Goal: Transaction & Acquisition: Purchase product/service

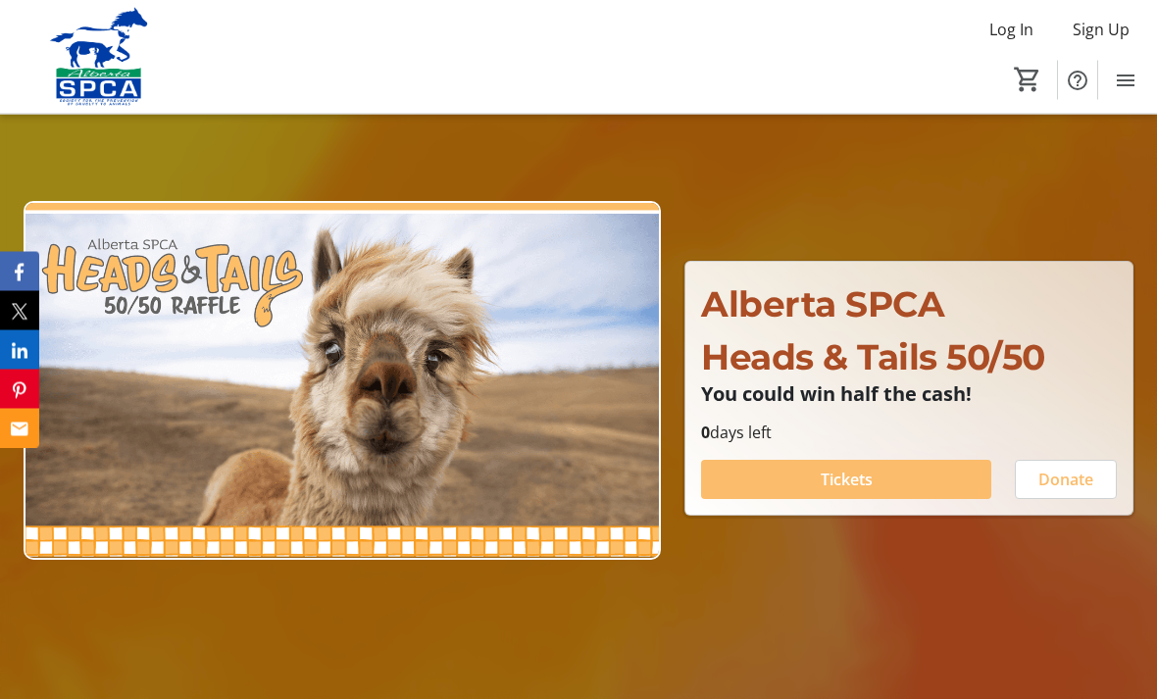
scroll to position [124, 0]
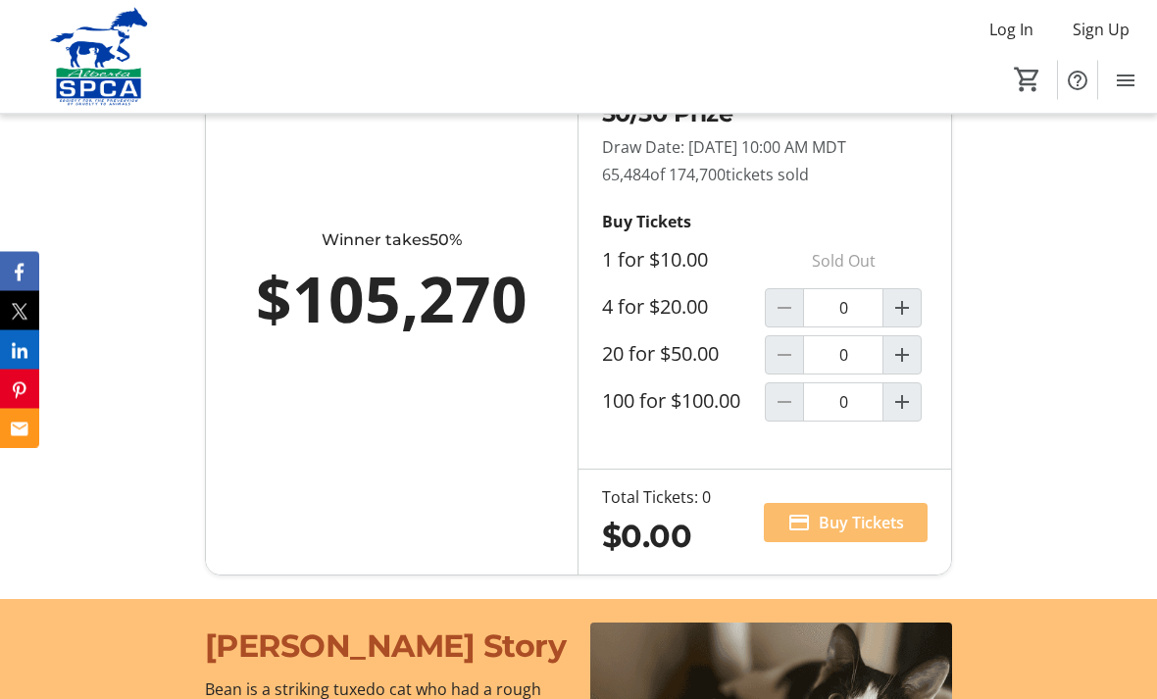
scroll to position [1399, 0]
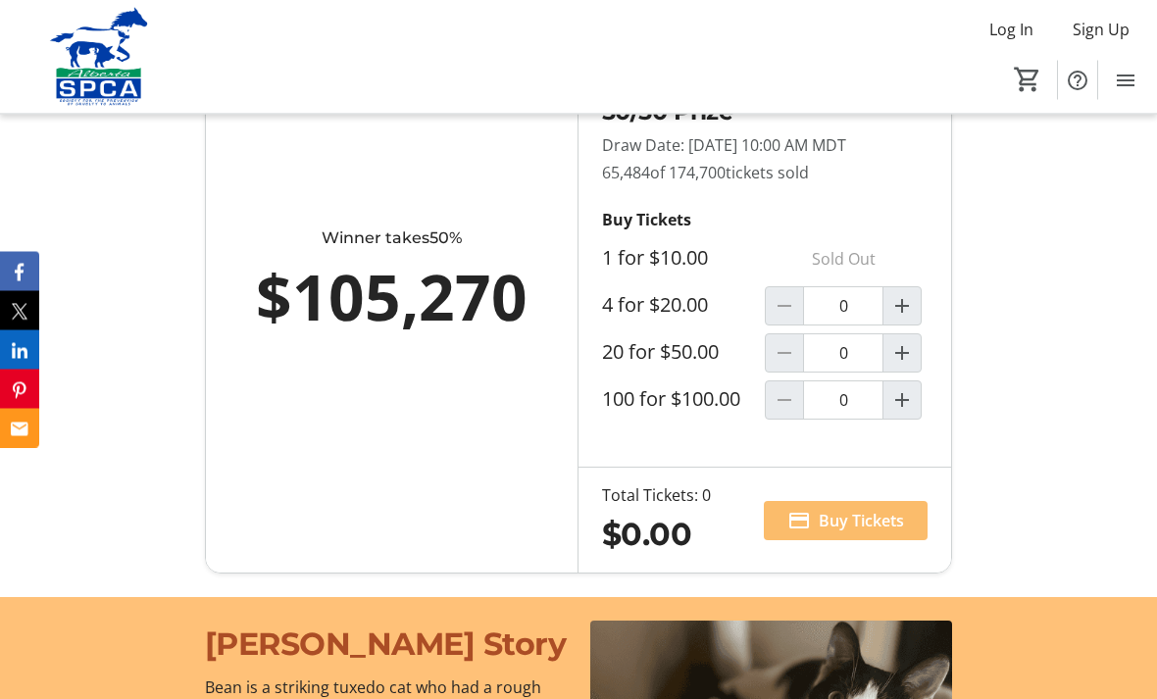
click at [913, 319] on mat-icon "Increment by one" at bounding box center [902, 307] width 24 height 24
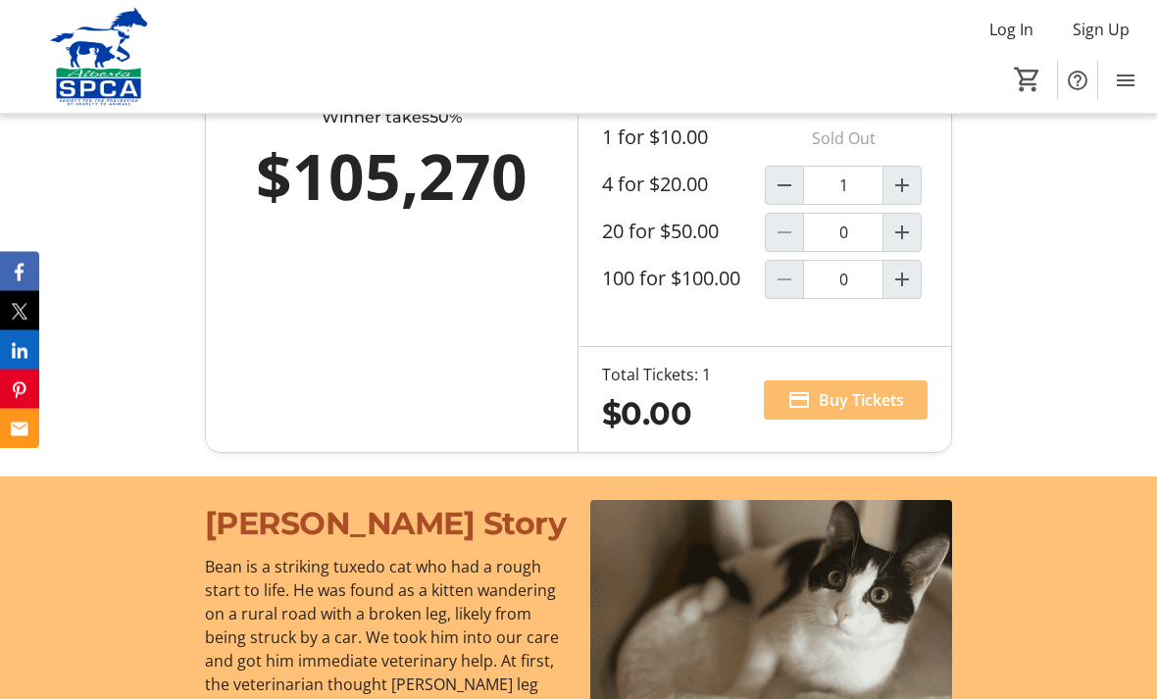
type input "1"
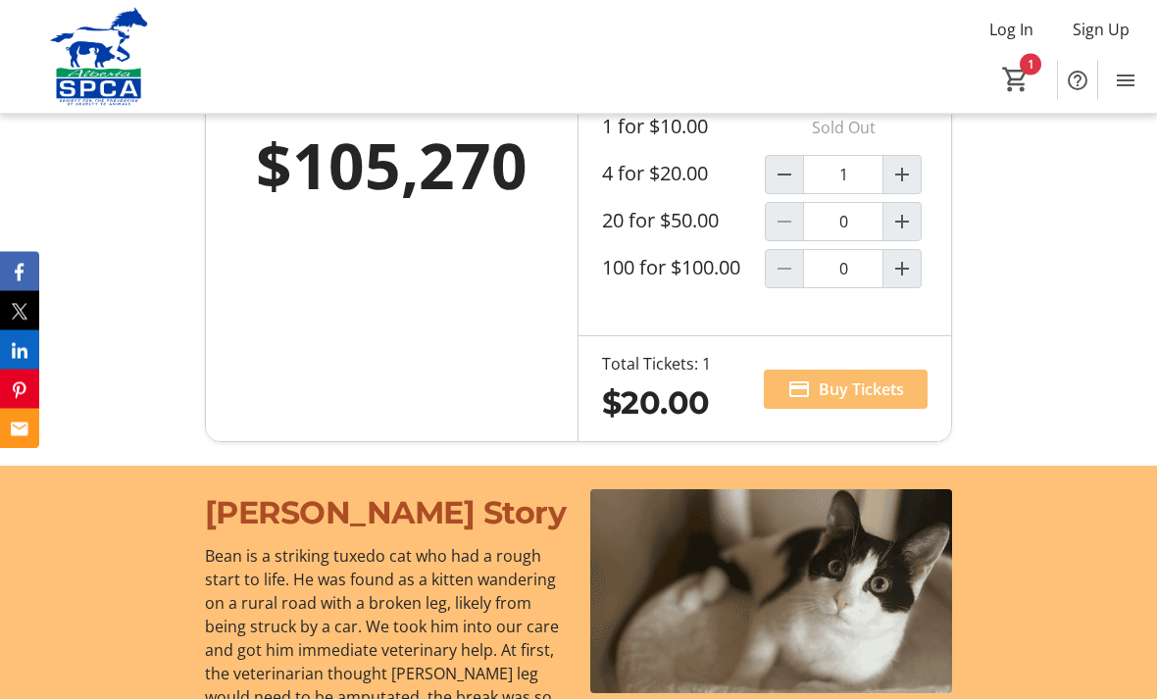
scroll to position [1531, 0]
click at [863, 401] on span "Buy Tickets" at bounding box center [861, 389] width 85 height 24
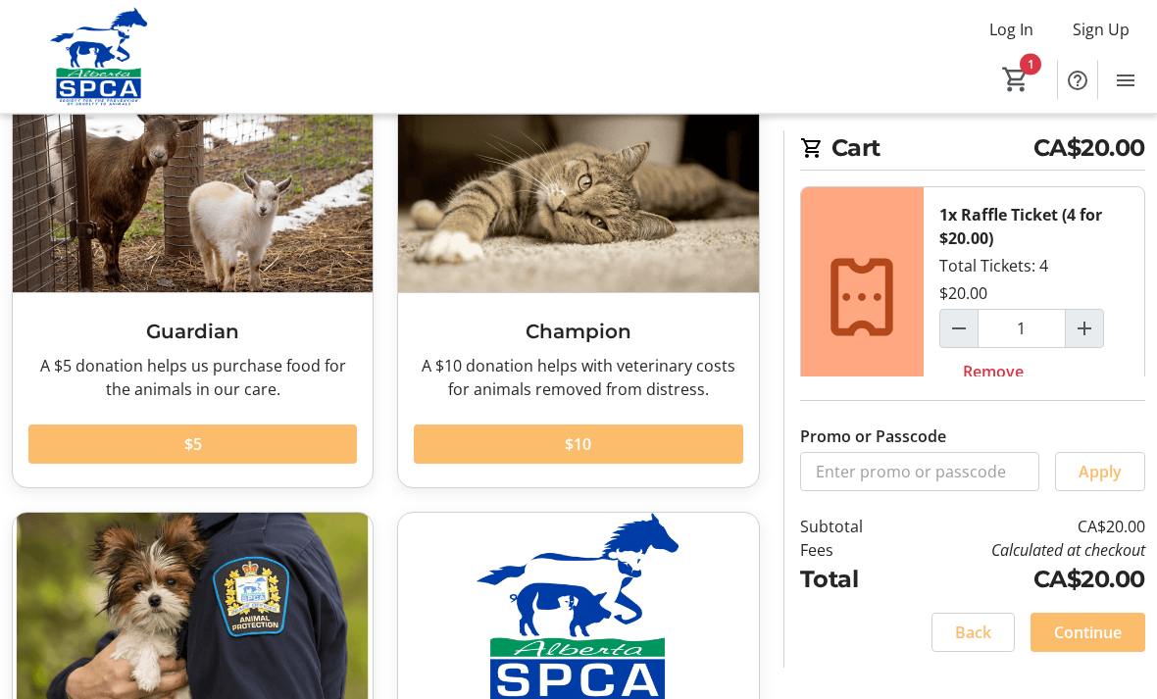
scroll to position [132, 0]
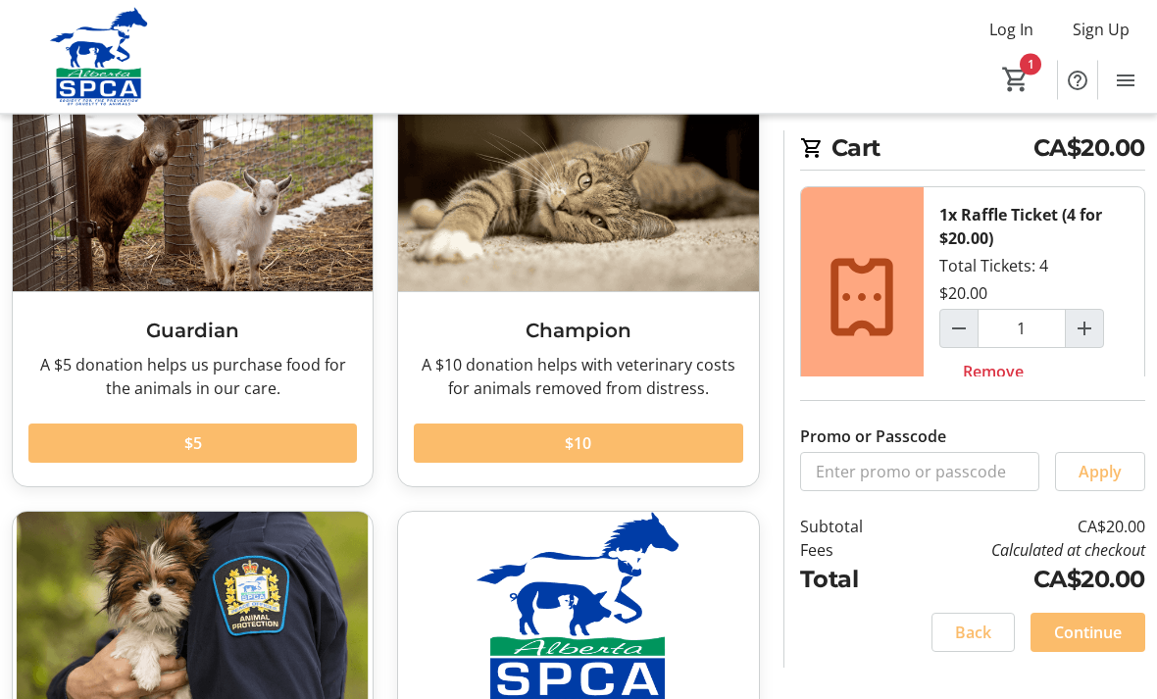
click at [1095, 644] on span "Continue" at bounding box center [1088, 633] width 68 height 24
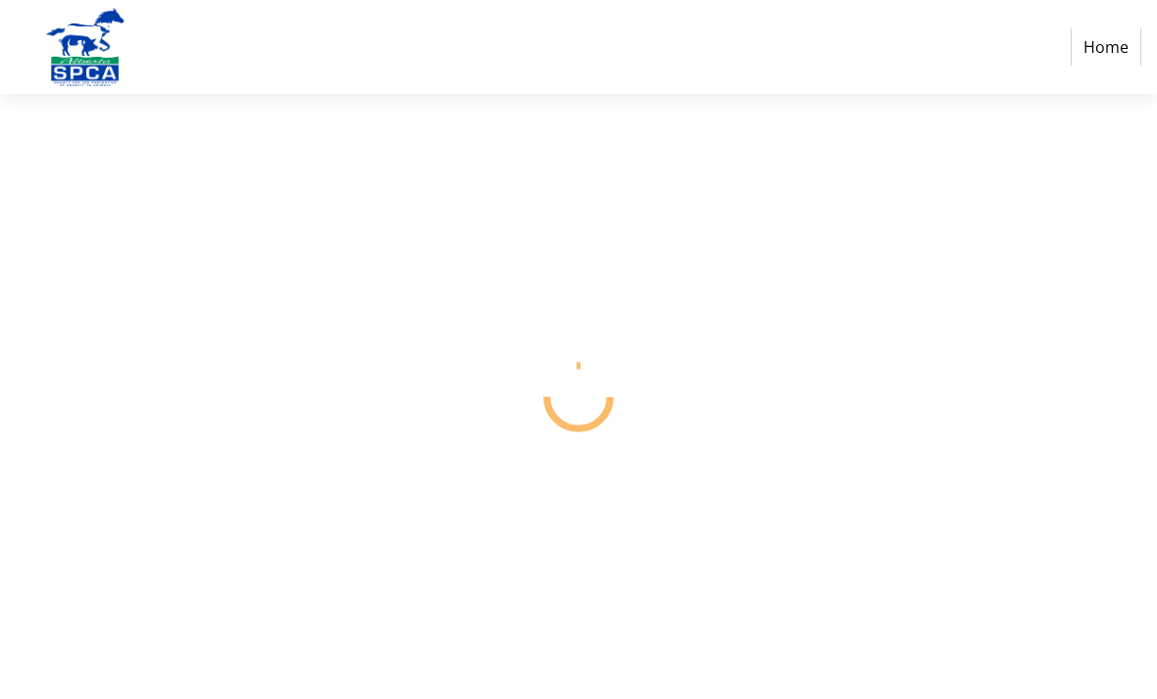
select select "CA"
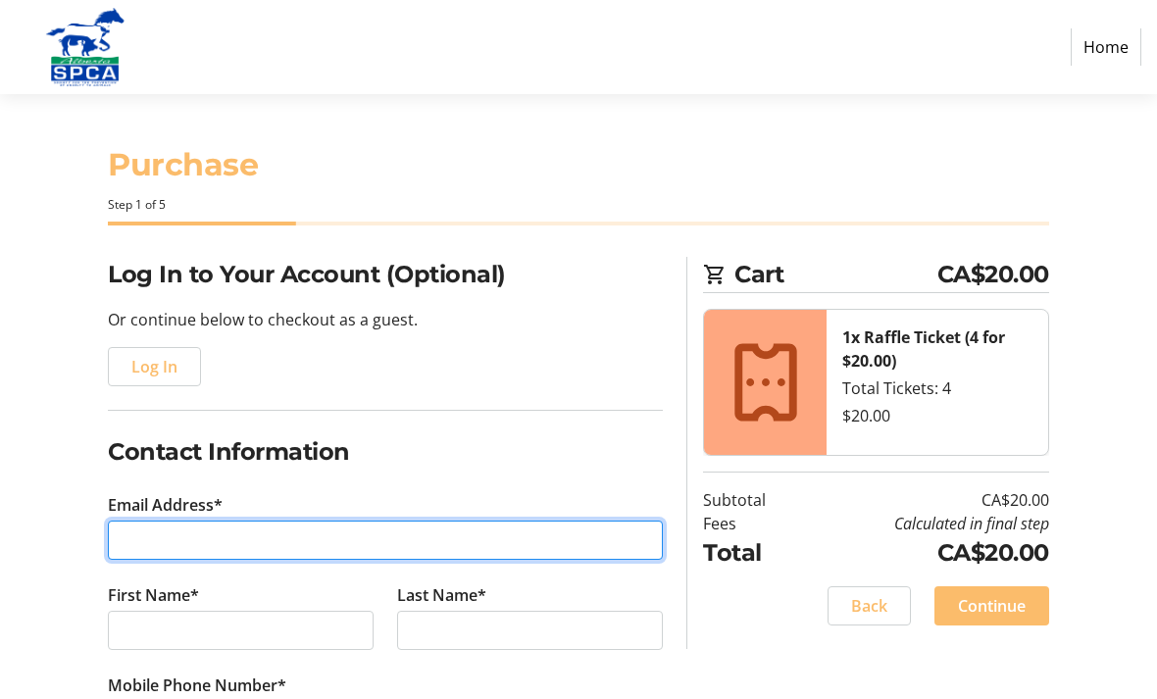
click at [597, 547] on input "Email Address*" at bounding box center [385, 540] width 555 height 39
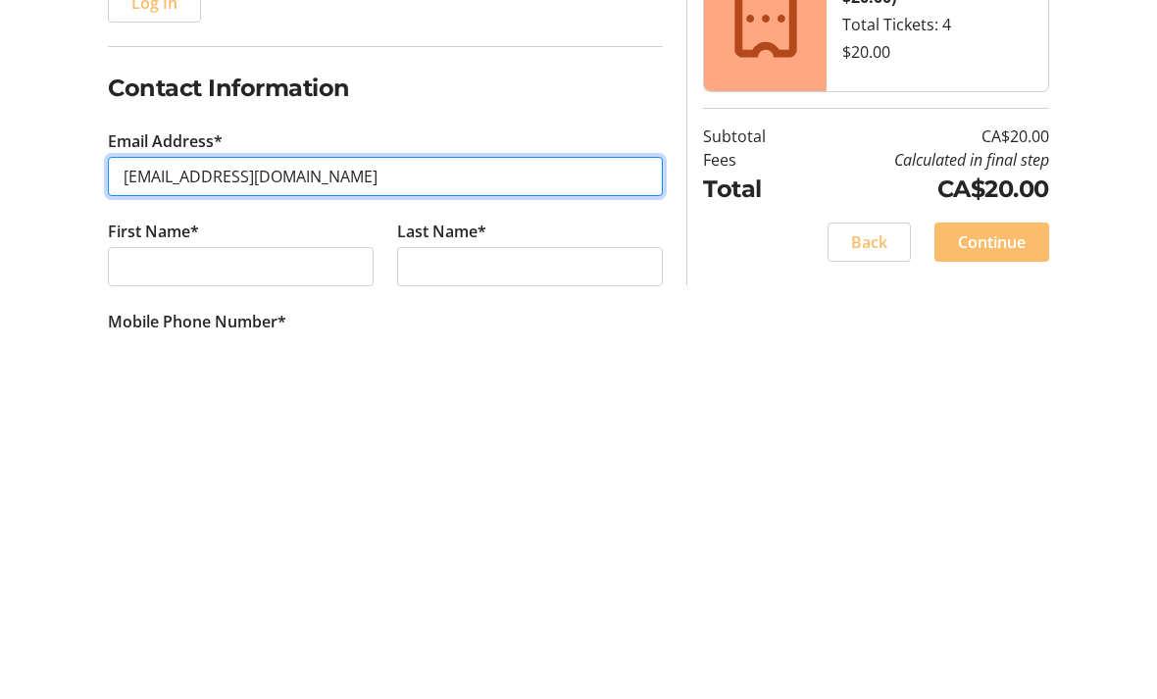
type input "[EMAIL_ADDRESS][DOMAIN_NAME]"
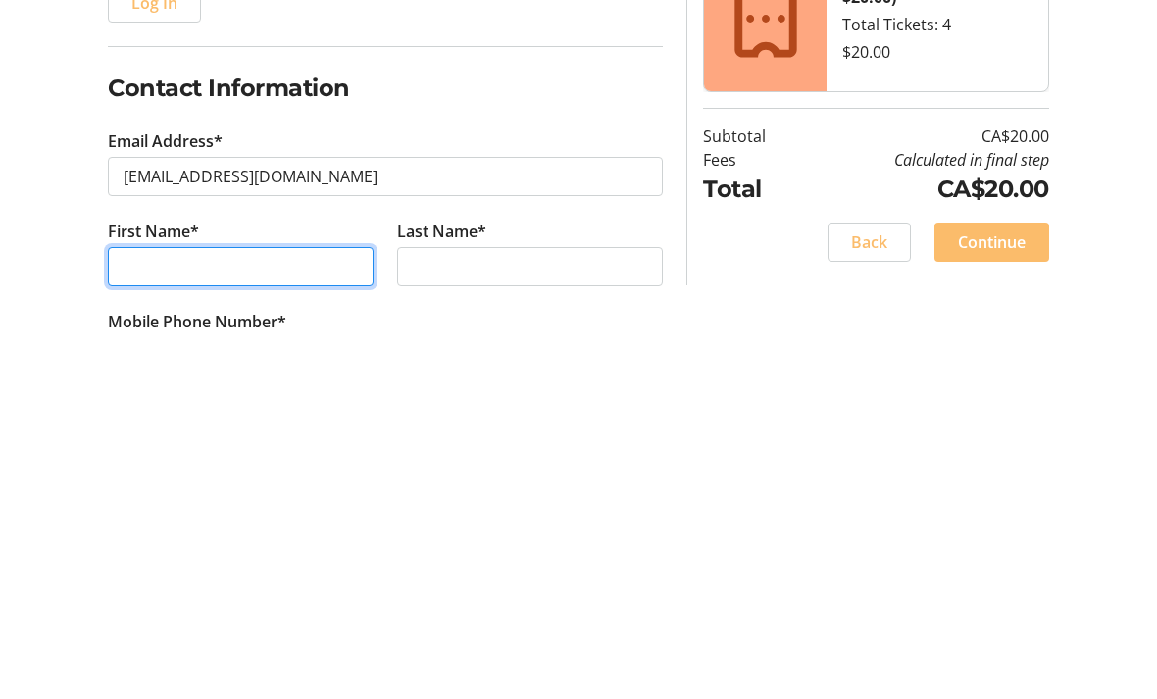
click at [155, 611] on input "First Name*" at bounding box center [241, 630] width 266 height 39
type input "[PERSON_NAME]"
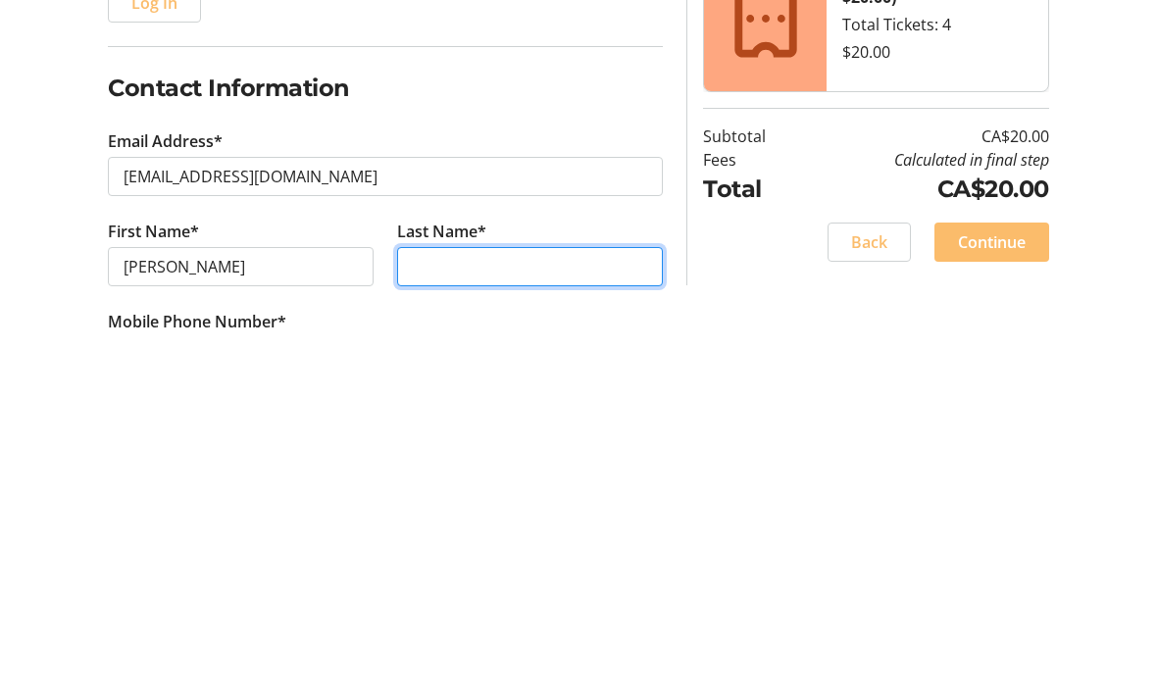
click at [609, 611] on input "Last Name*" at bounding box center [530, 630] width 266 height 39
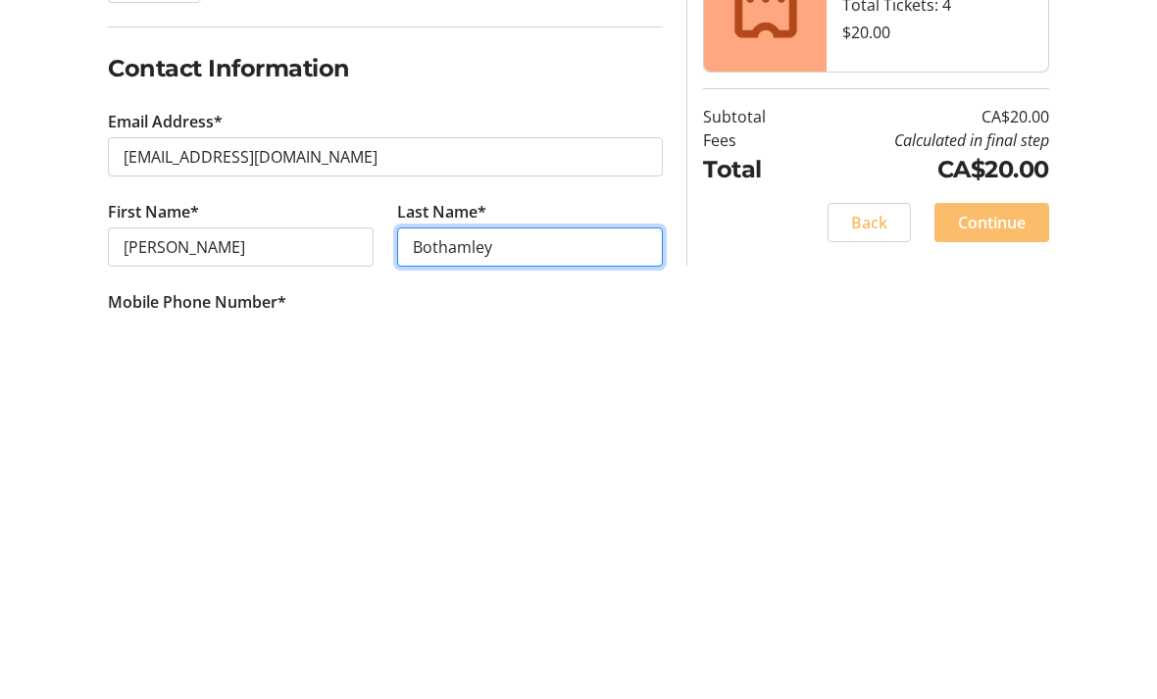
scroll to position [23, 0]
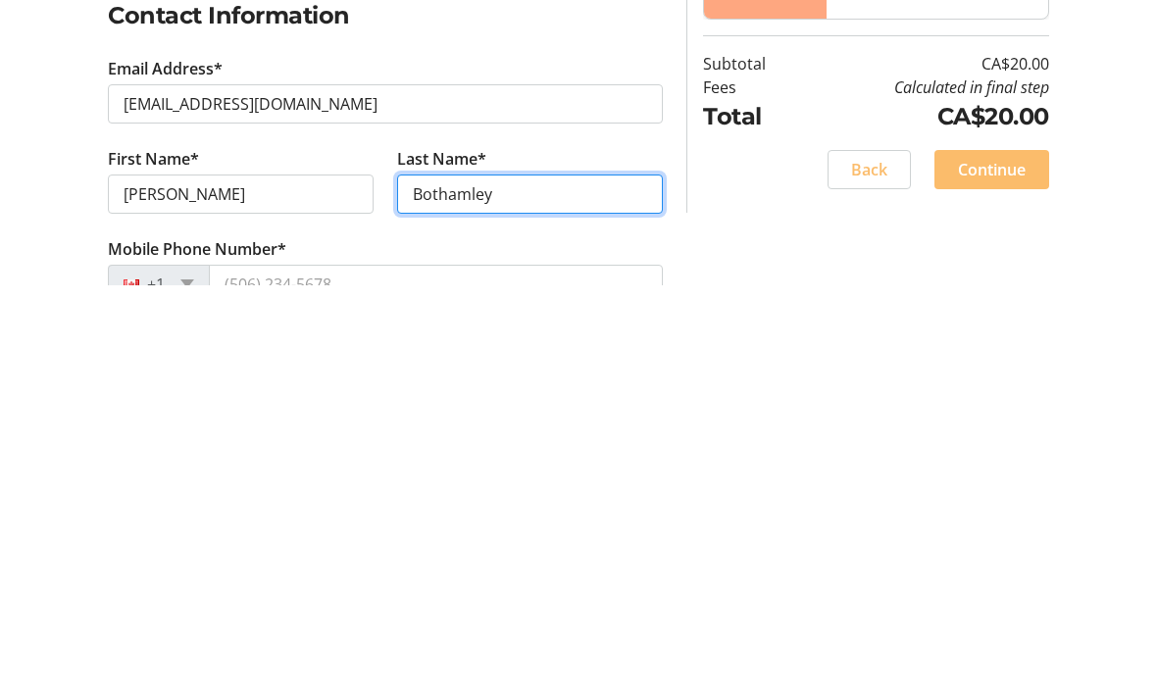
type input "Bothamley"
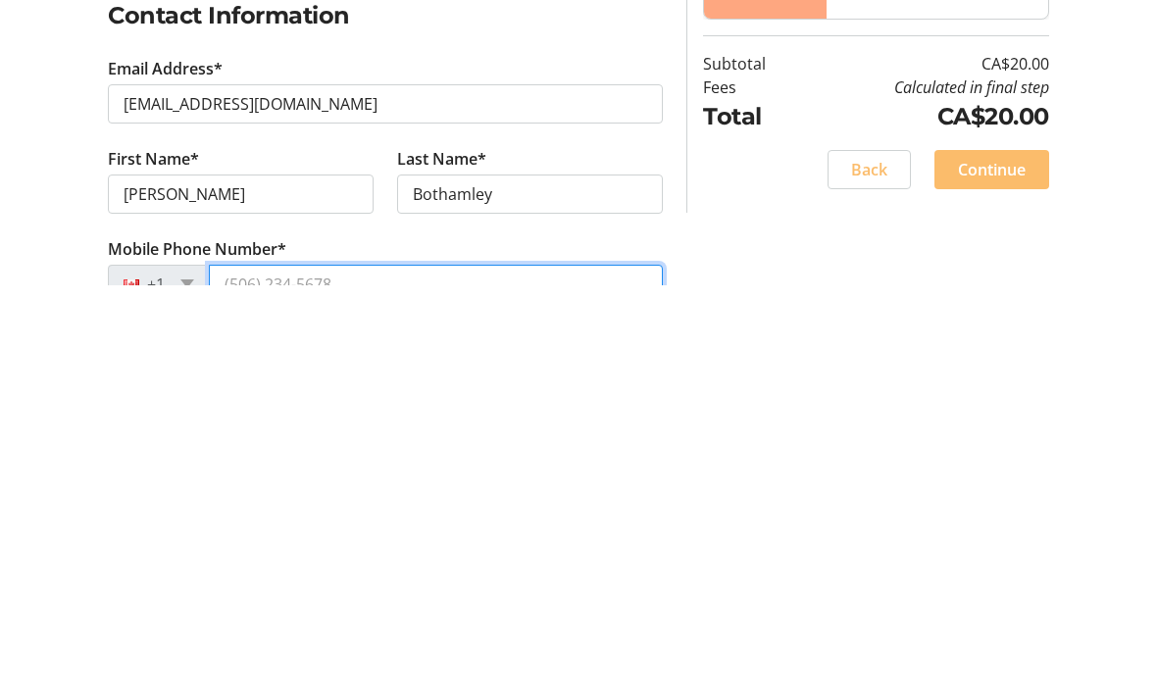
click at [454, 678] on input "Mobile Phone Number*" at bounding box center [436, 697] width 454 height 39
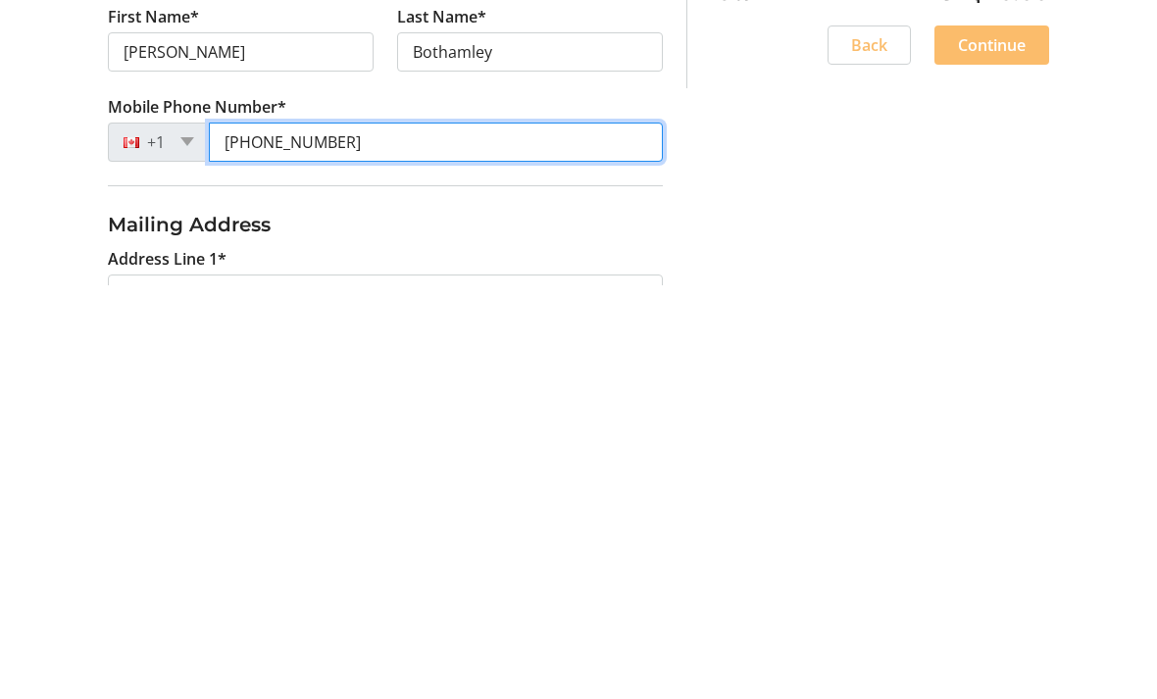
type input "[PHONE_NUMBER]"
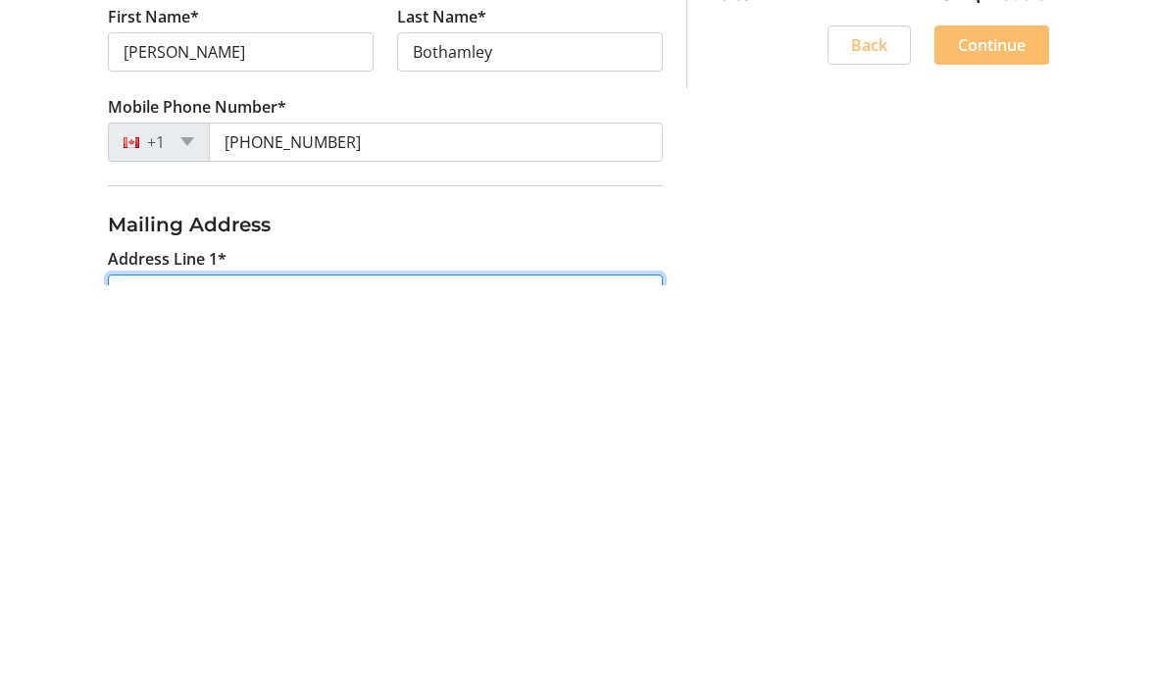
click at [639, 688] on input "Address Line 1*" at bounding box center [385, 707] width 555 height 39
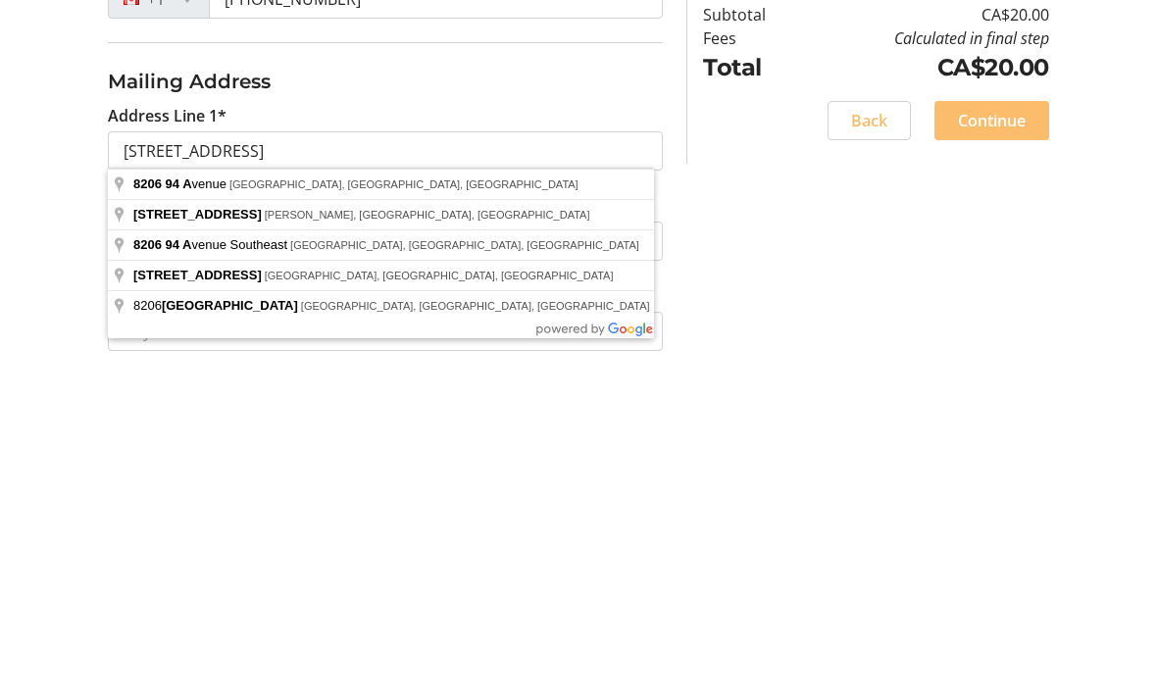
scroll to position [721, 0]
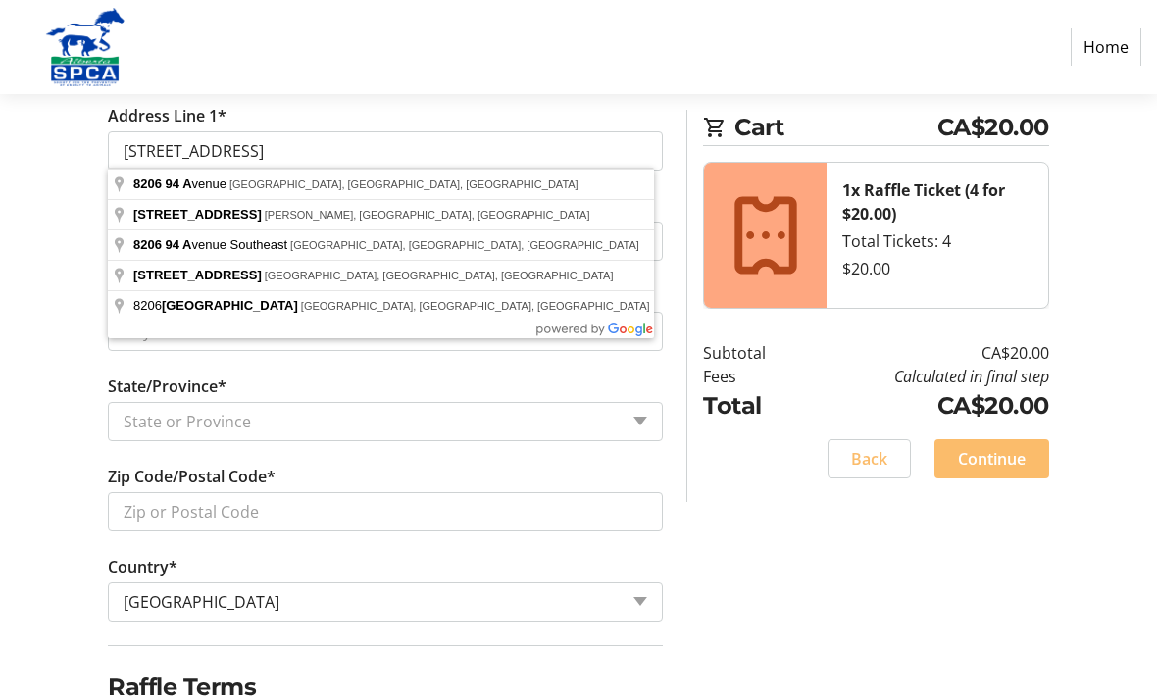
type input "[STREET_ADDRESS]"
type input "[GEOGRAPHIC_DATA]"
select select "AB"
type input "T8L 2V2"
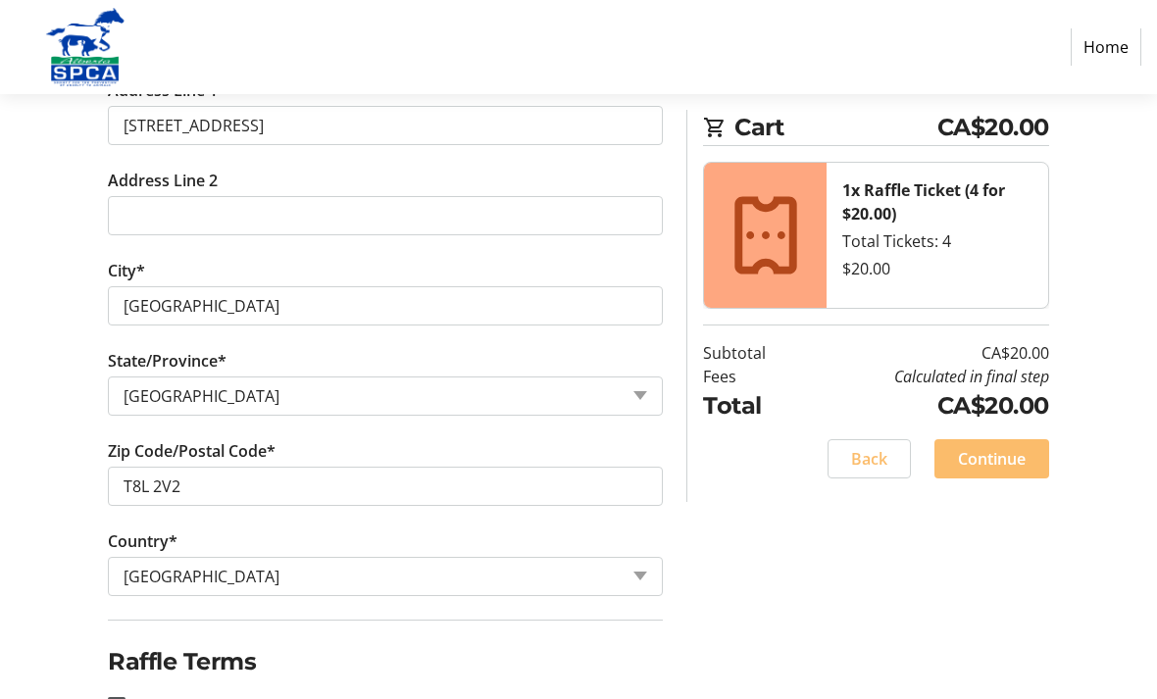
scroll to position [747, 0]
click at [123, 698] on input "I acknowledge that I am at least 18 years of age or older.*" at bounding box center [117, 706] width 18 height 18
checkbox input "true"
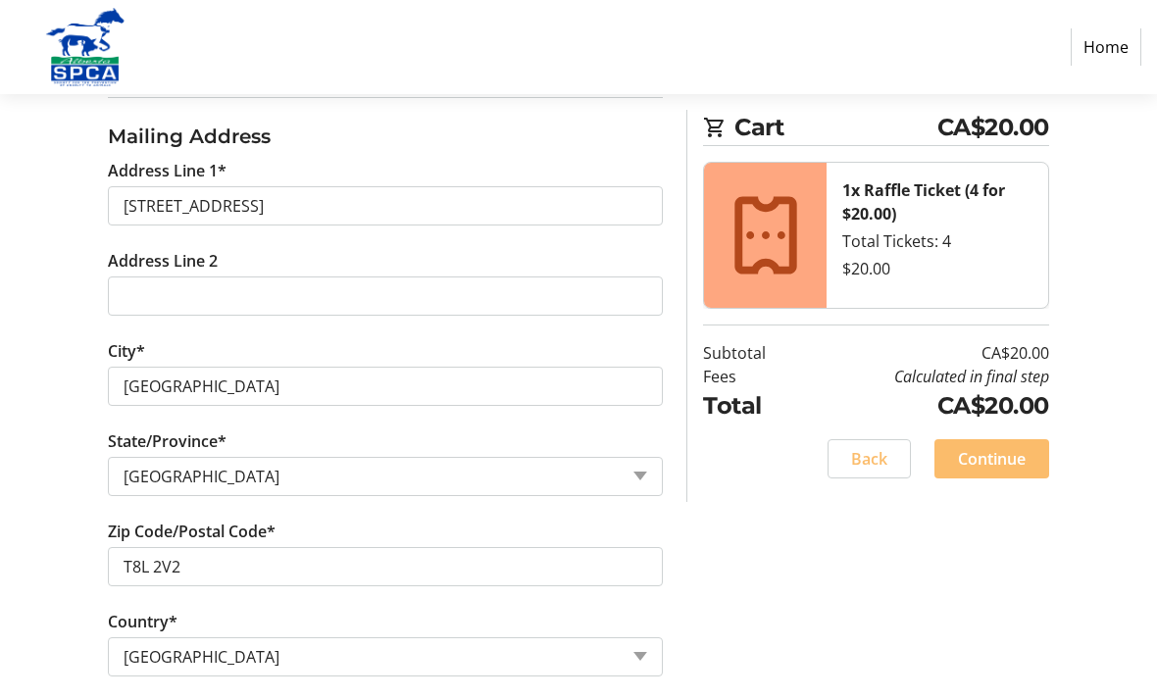
scroll to position [678, 0]
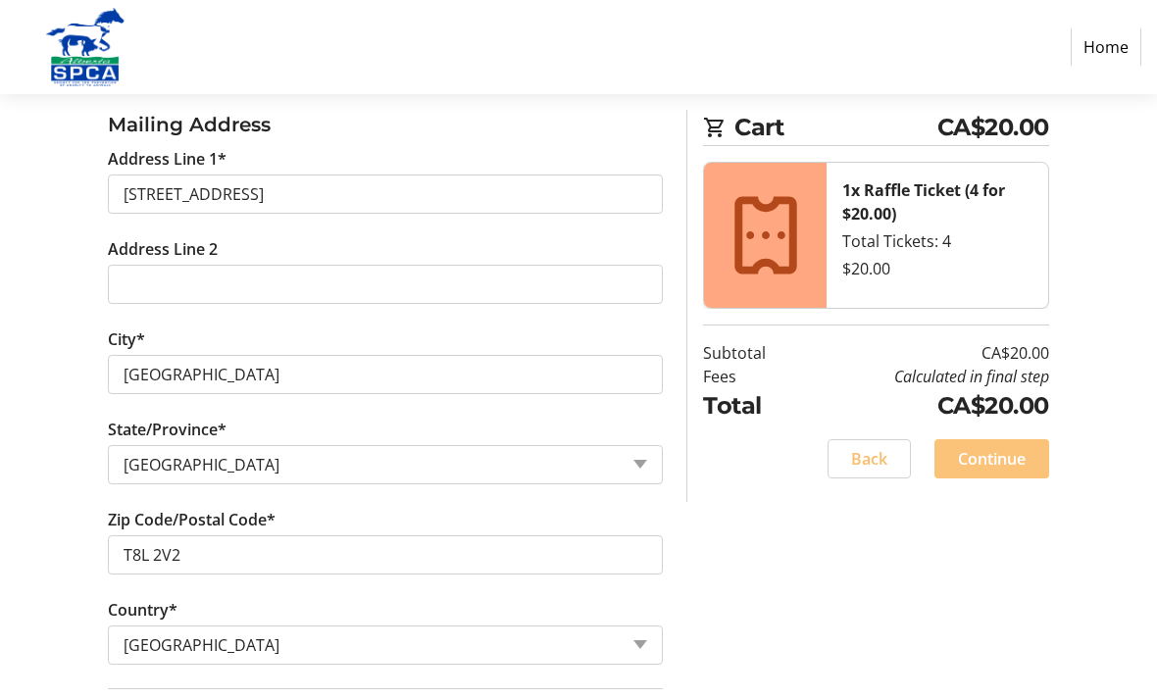
click at [1003, 451] on span "Continue" at bounding box center [992, 459] width 68 height 24
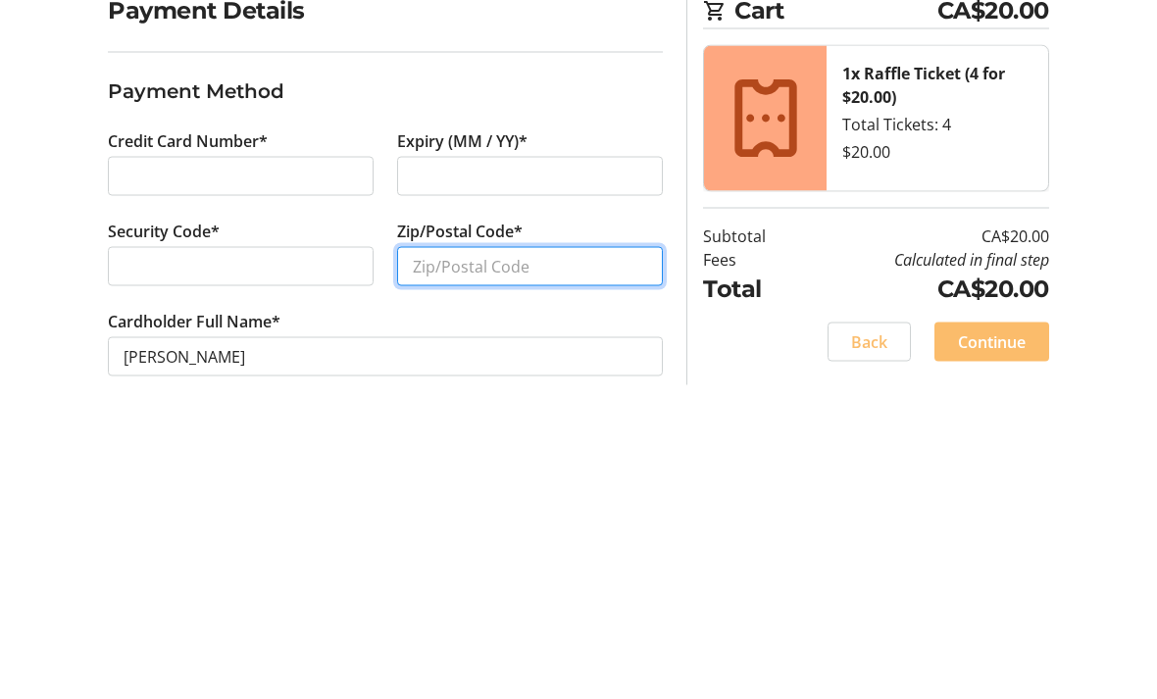
click at [569, 511] on input "Zip/Postal Code*" at bounding box center [530, 530] width 266 height 39
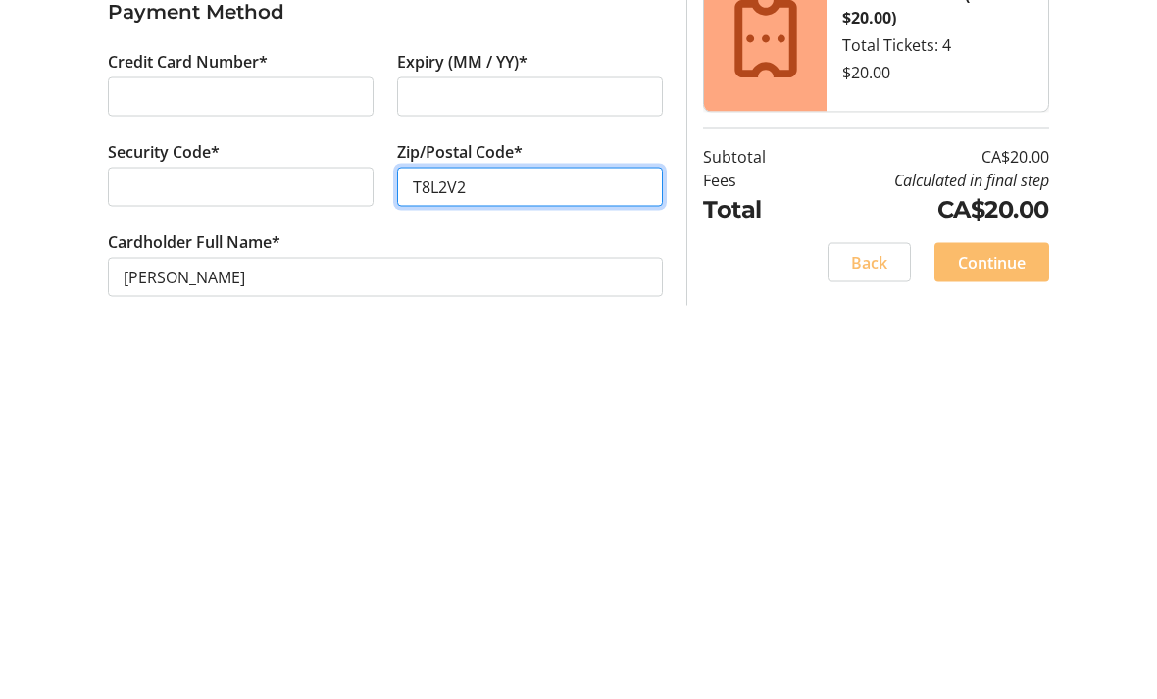
type input "T8L2V2"
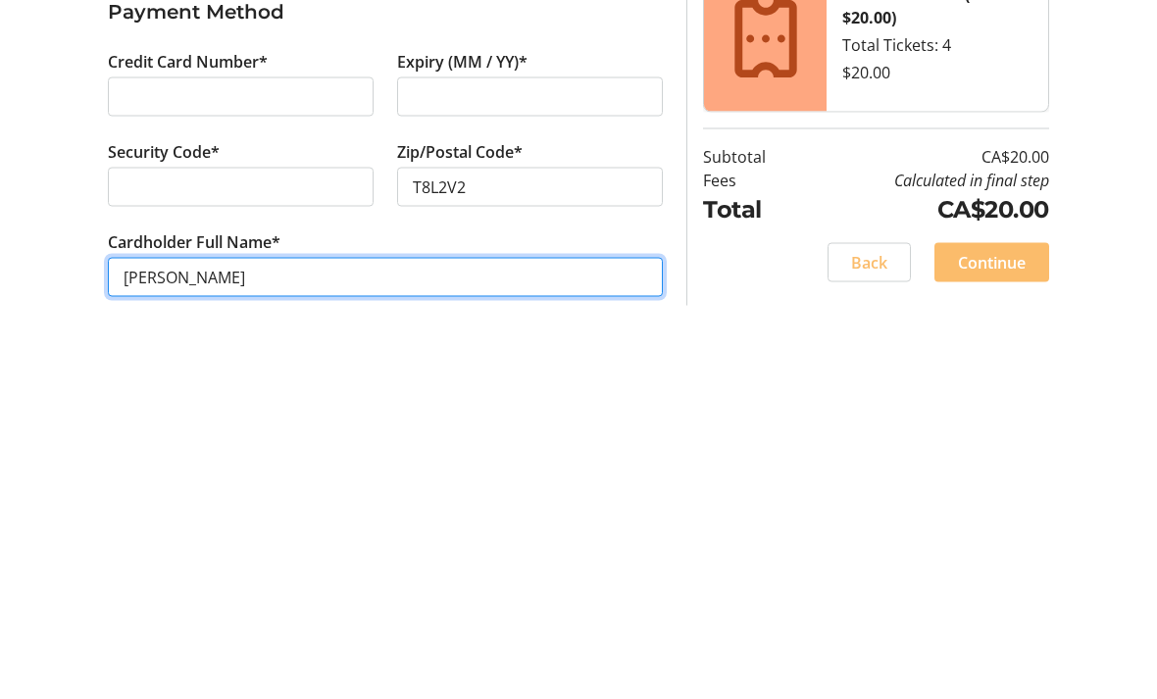
click at [636, 601] on input "[PERSON_NAME]" at bounding box center [385, 620] width 555 height 39
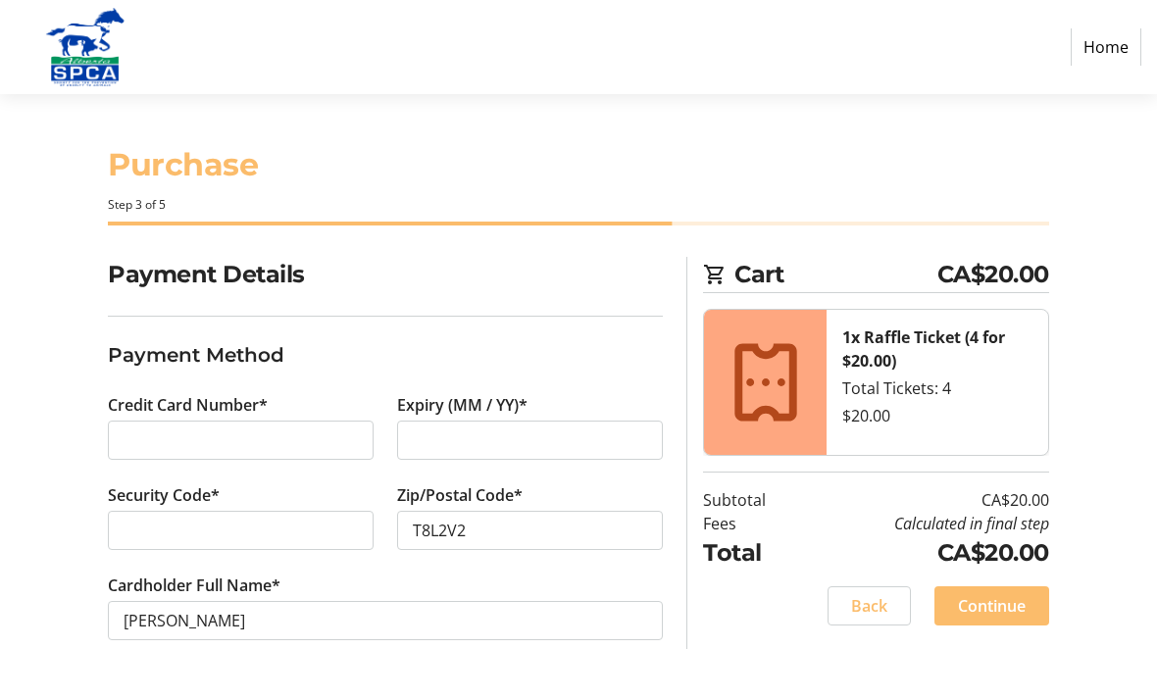
click at [1001, 603] on span "Continue" at bounding box center [992, 606] width 68 height 24
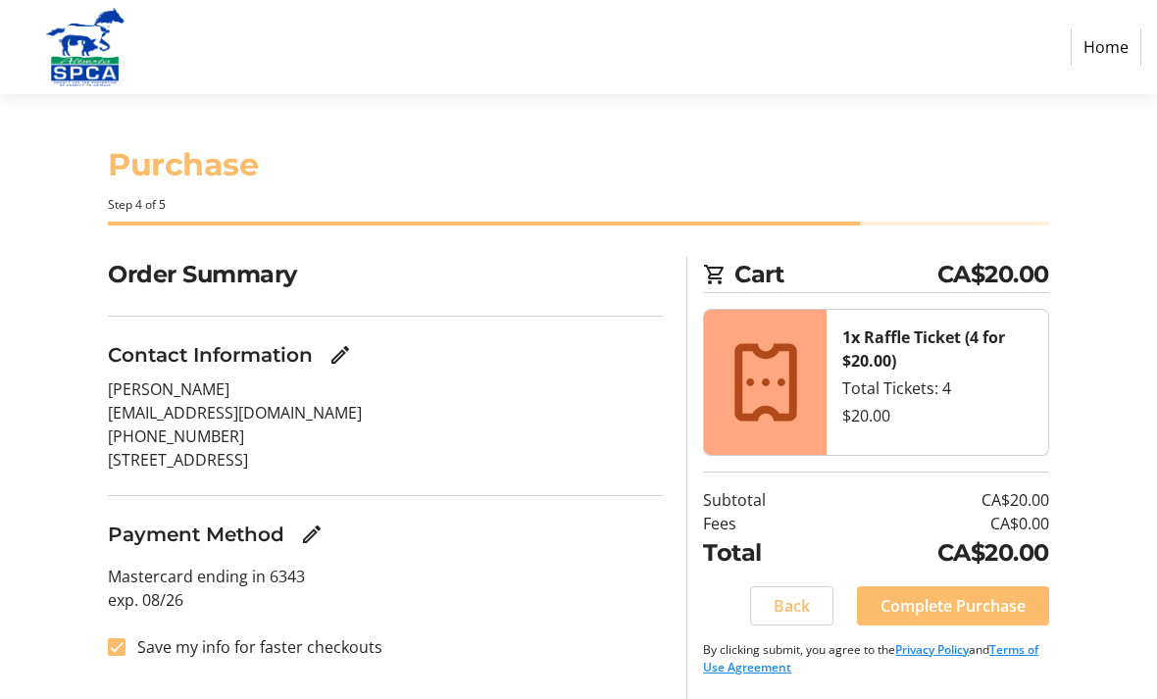
click at [969, 598] on span "Complete Purchase" at bounding box center [952, 606] width 145 height 24
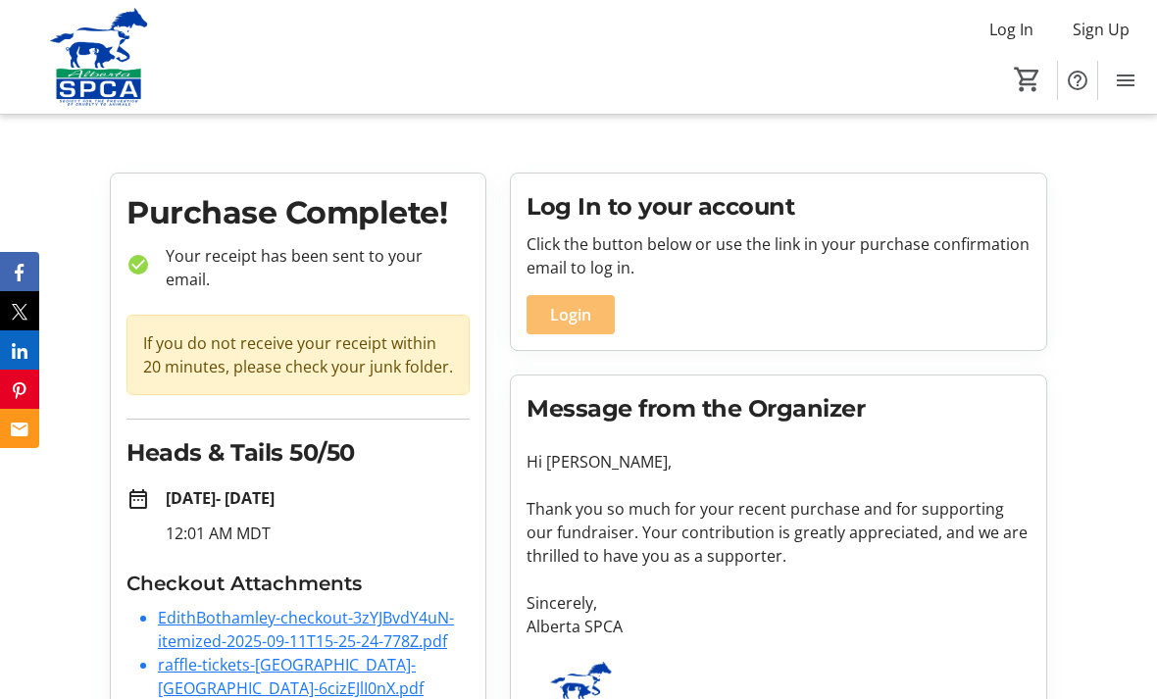
scroll to position [5, 0]
click at [332, 621] on link "EdithBothamley-checkout-3zYJBvdY4uN-itemized-2025-09-11T15-25-24-778Z.pdf" at bounding box center [306, 630] width 296 height 45
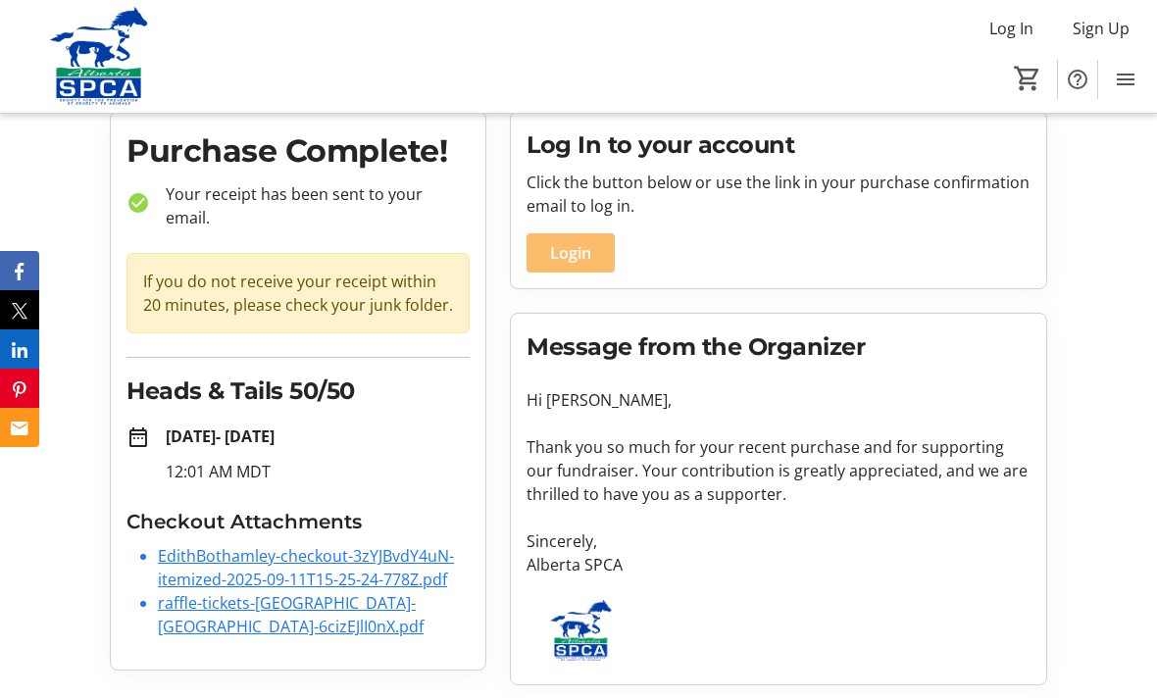
scroll to position [68, 0]
